Goal: Download file/media

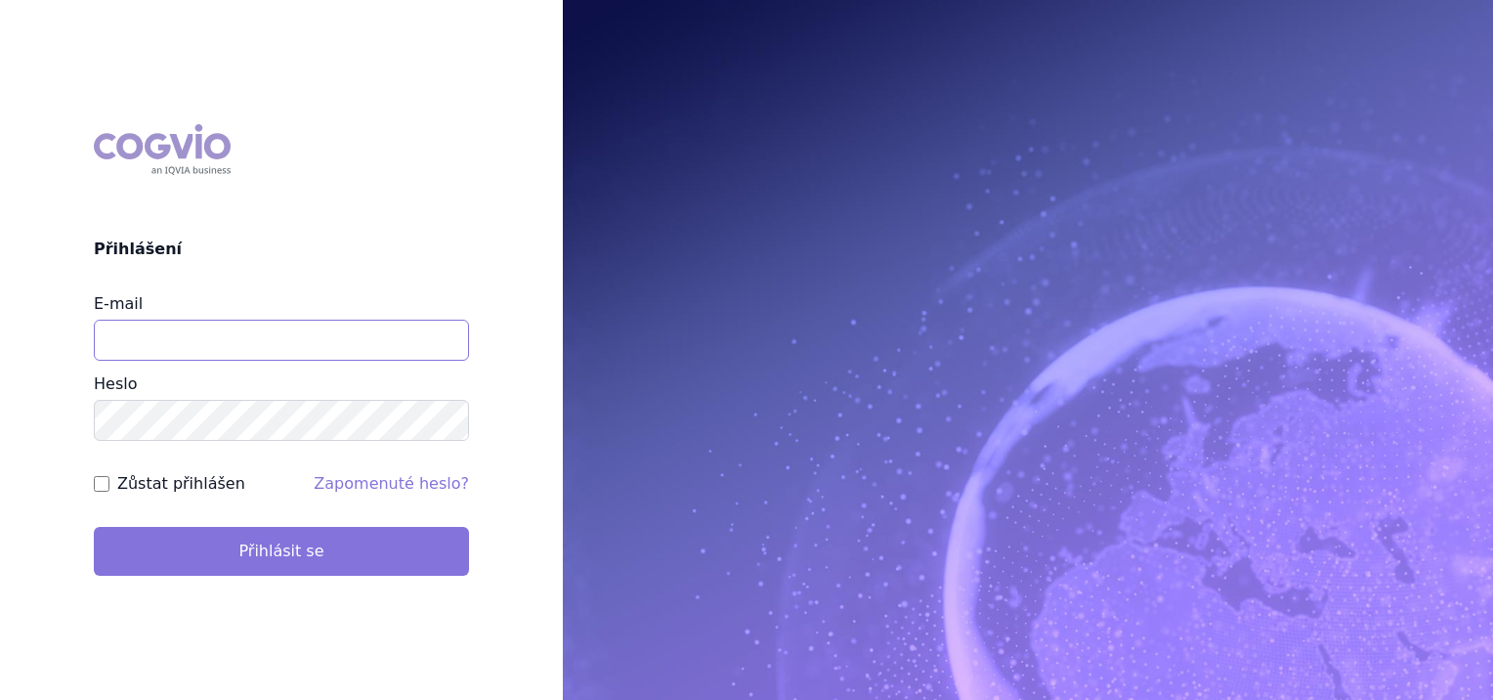
type input "[PERSON_NAME][EMAIL_ADDRESS][PERSON_NAME][DOMAIN_NAME]"
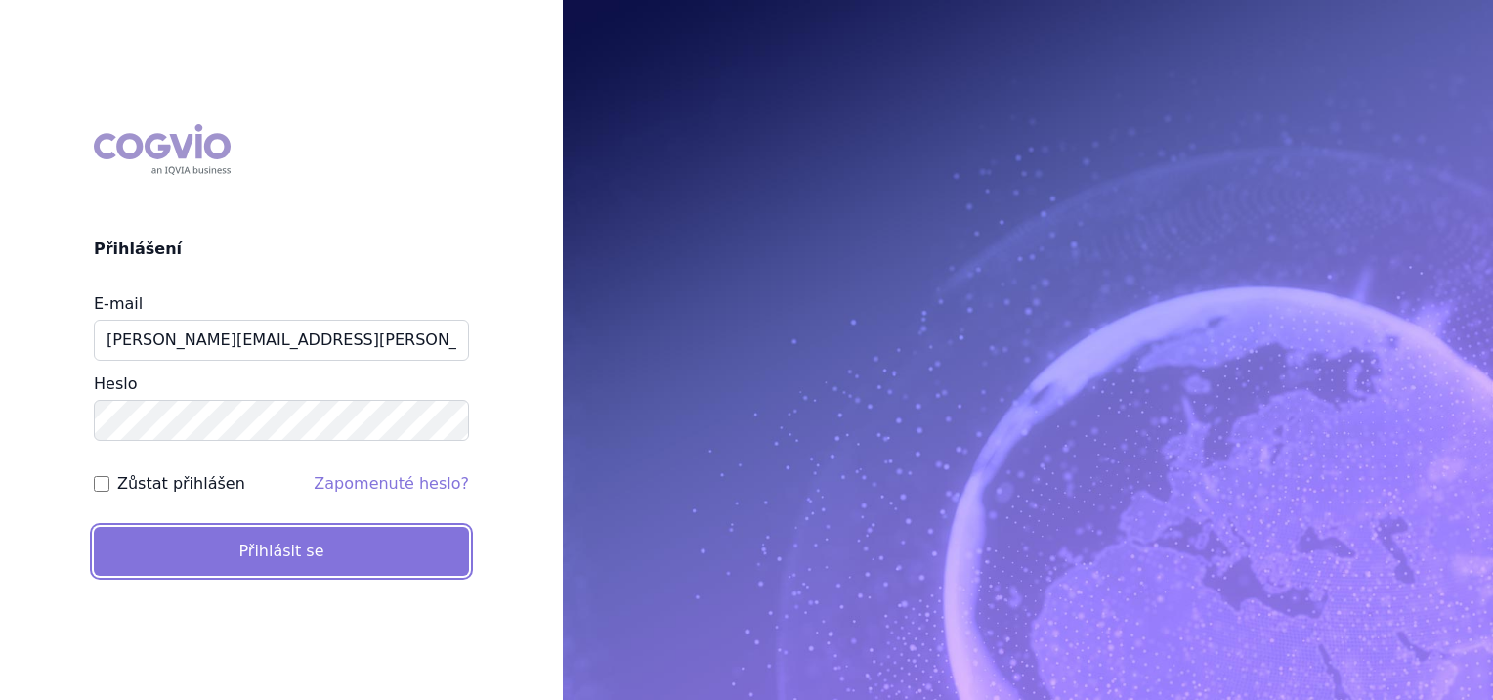
click at [296, 541] on button "Přihlásit se" at bounding box center [281, 551] width 375 height 49
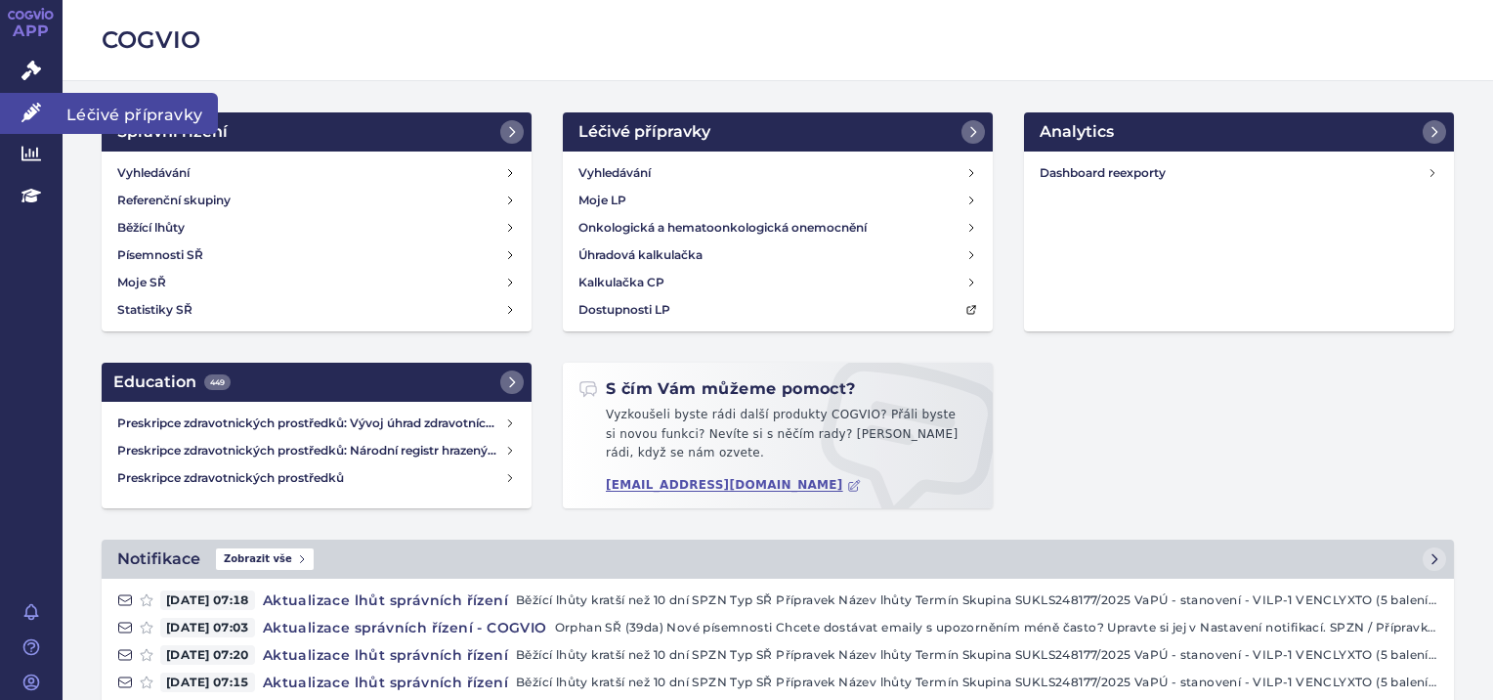
click at [26, 121] on icon at bounding box center [31, 113] width 20 height 20
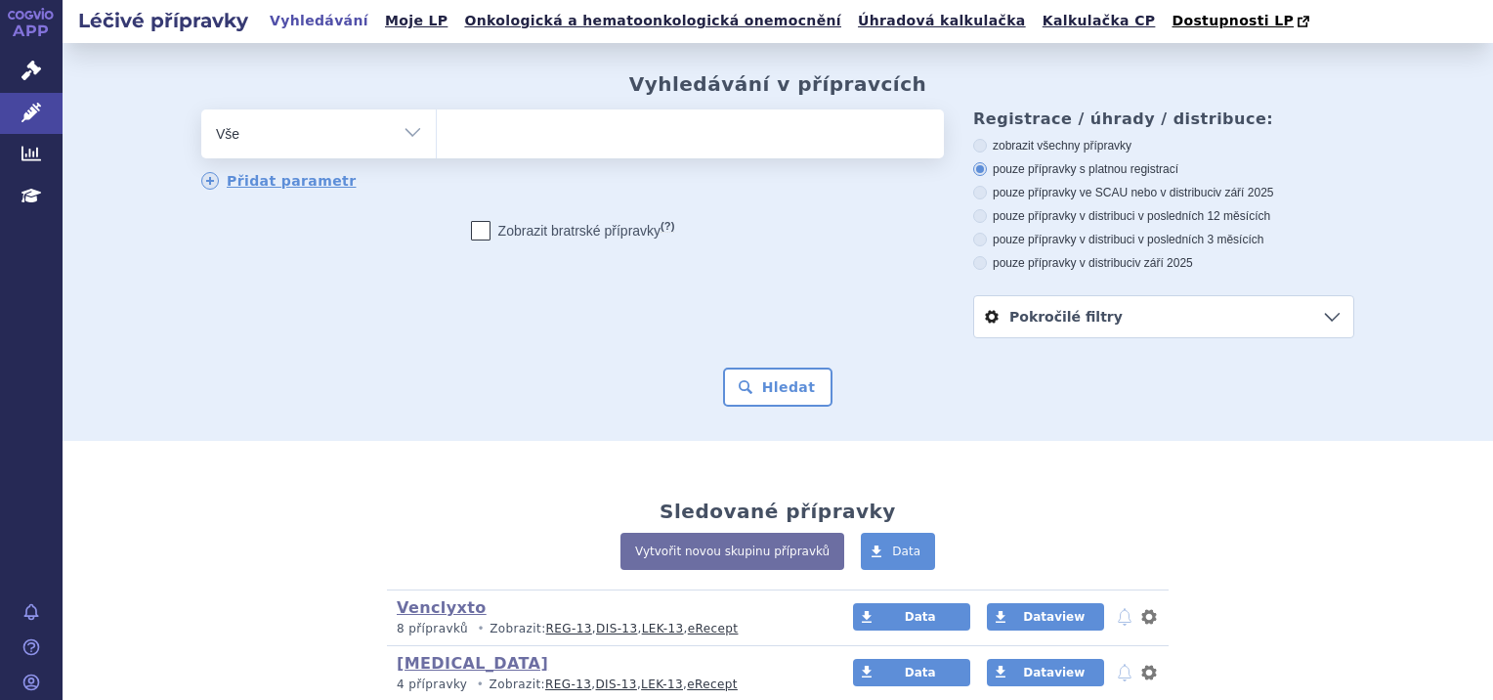
scroll to position [141, 0]
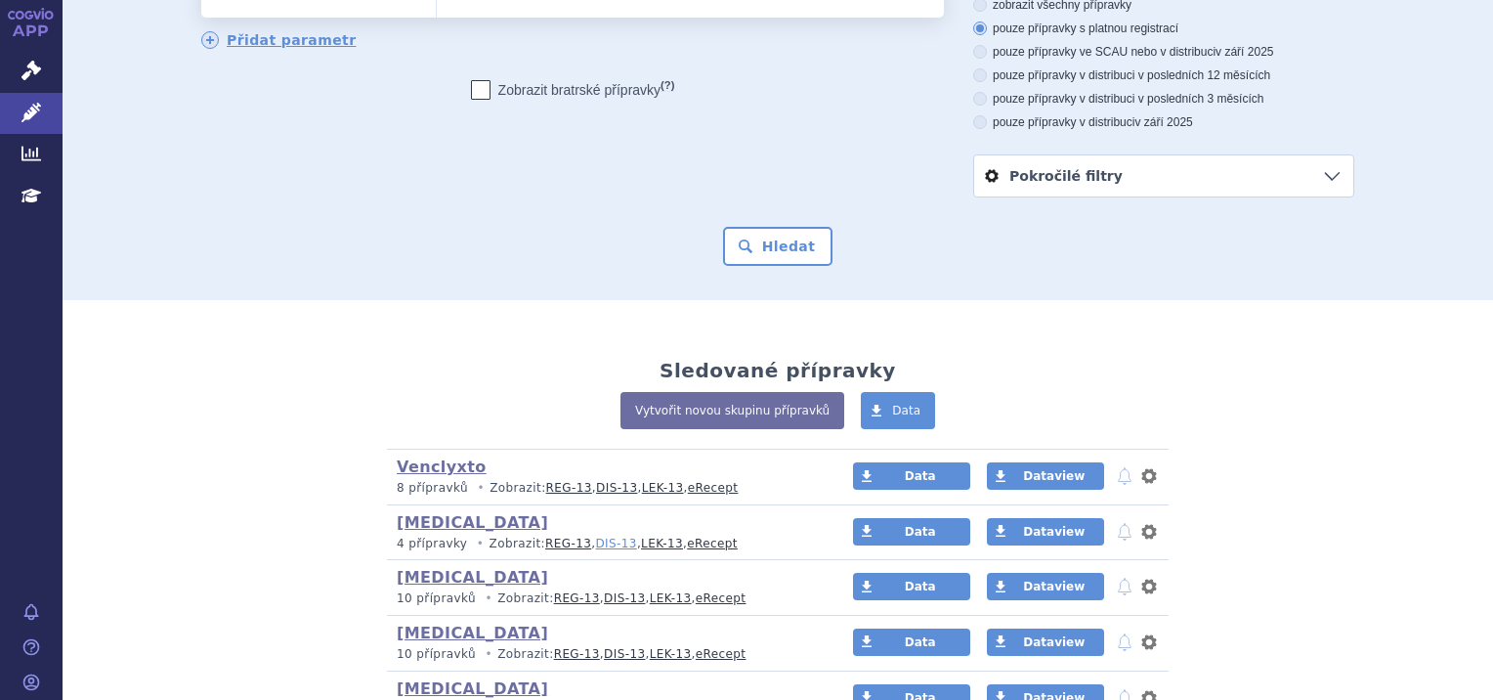
click at [595, 538] on link "DIS-13" at bounding box center [615, 544] width 41 height 14
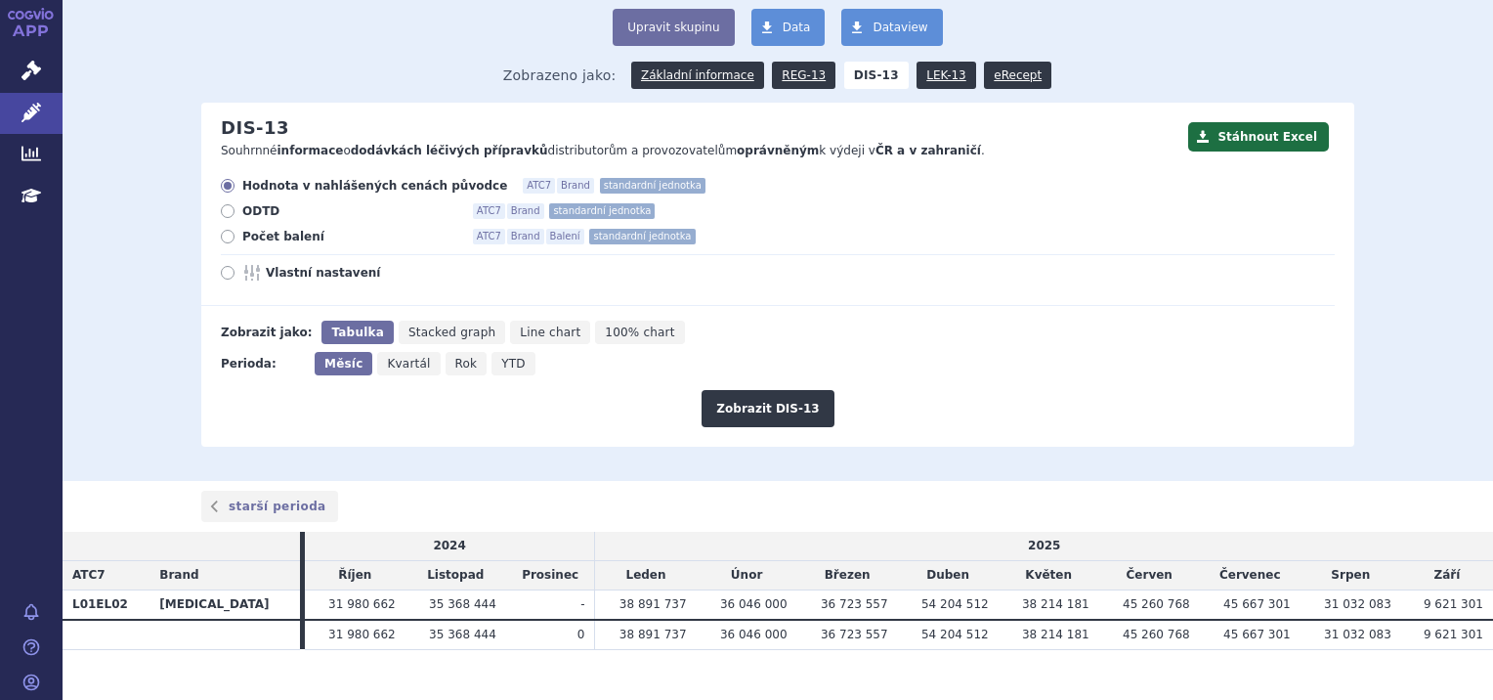
scroll to position [149, 0]
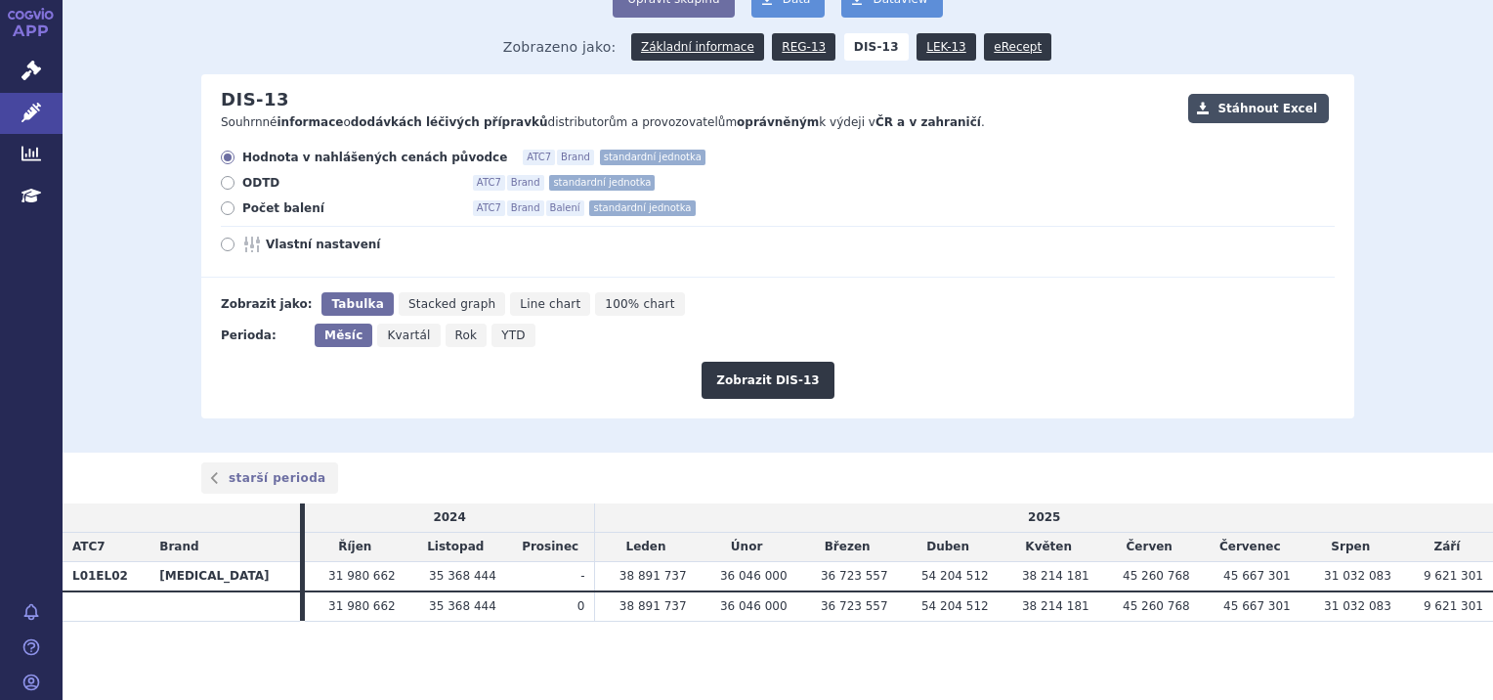
click at [1262, 109] on button "Stáhnout Excel" at bounding box center [1258, 108] width 141 height 29
